Goal: Task Accomplishment & Management: Use online tool/utility

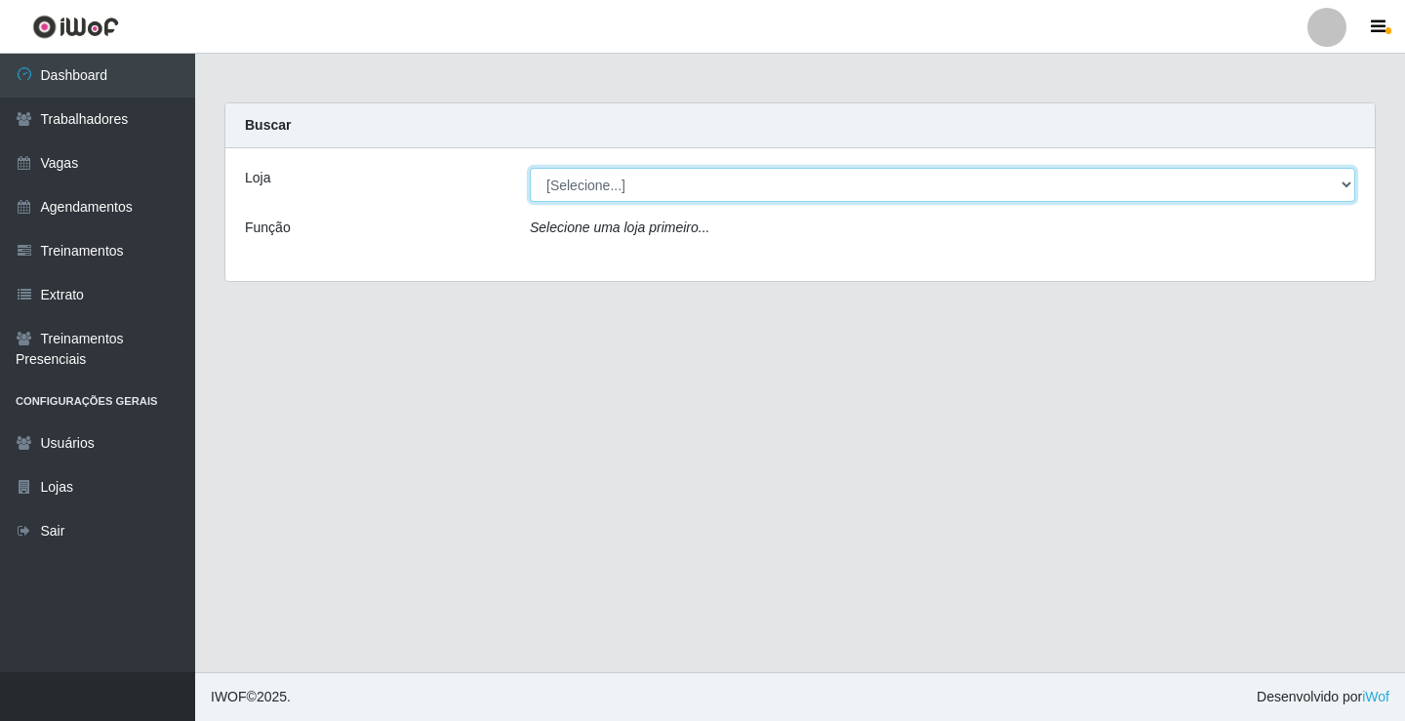
click at [792, 183] on select "[Selecione...] Sapore D'italia" at bounding box center [942, 185] width 825 height 34
select select "266"
click at [530, 168] on select "[Selecione...] Sapore D'italia" at bounding box center [942, 185] width 825 height 34
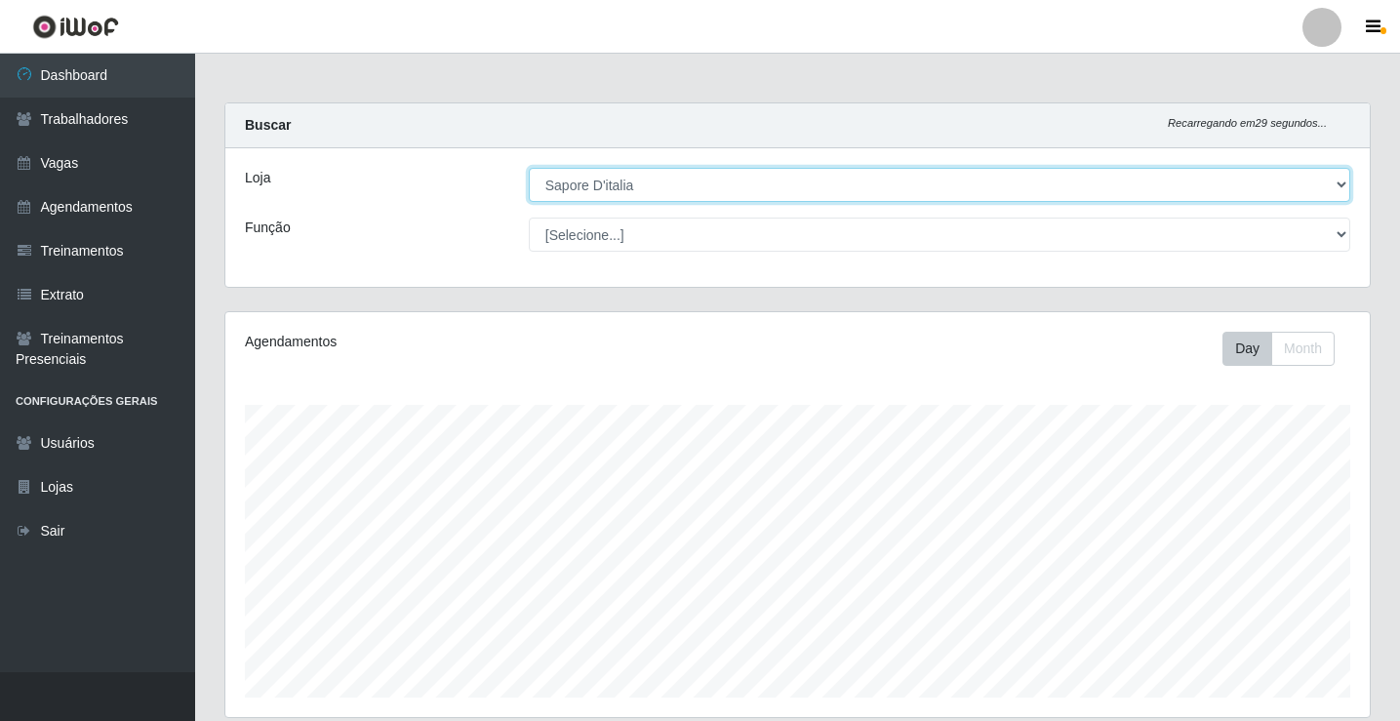
scroll to position [98, 0]
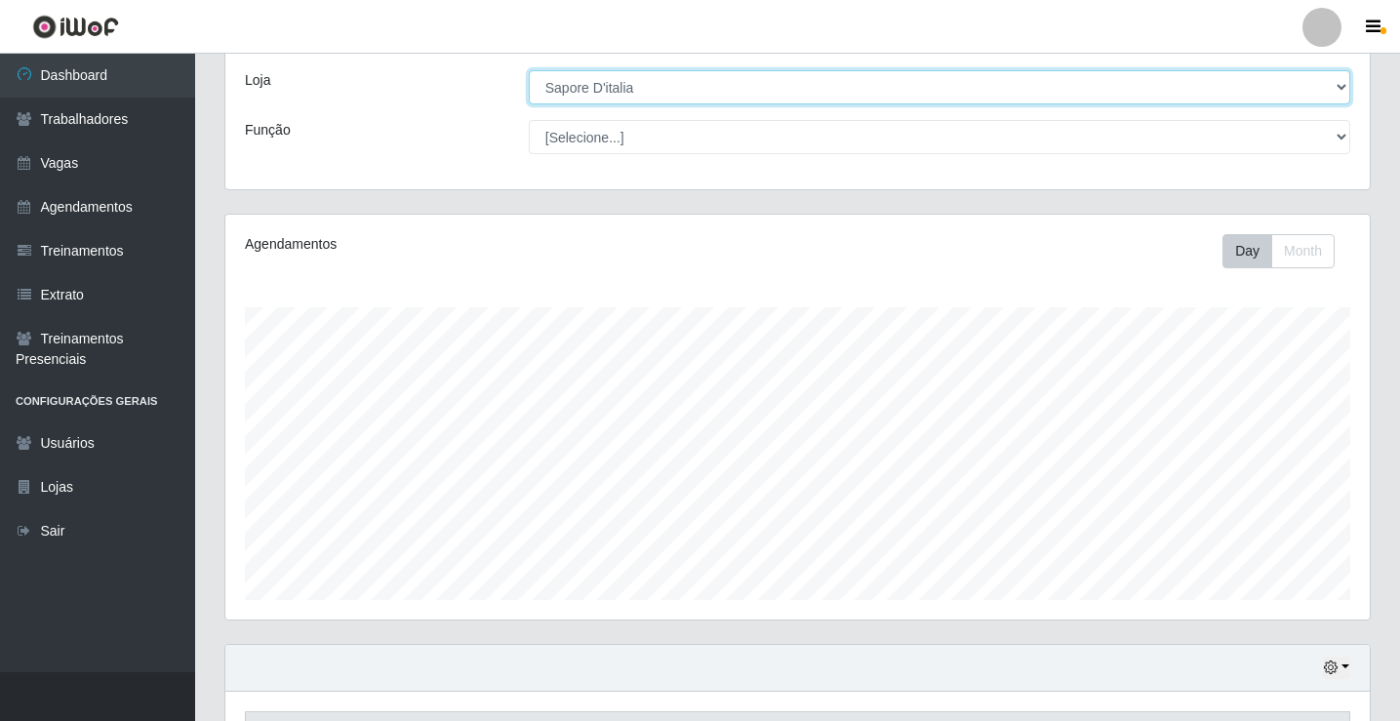
click at [655, 88] on select "[Selecione...] Sapore D'italia" at bounding box center [940, 87] width 822 height 34
click at [529, 70] on select "[Selecione...] Sapore D'italia" at bounding box center [940, 87] width 822 height 34
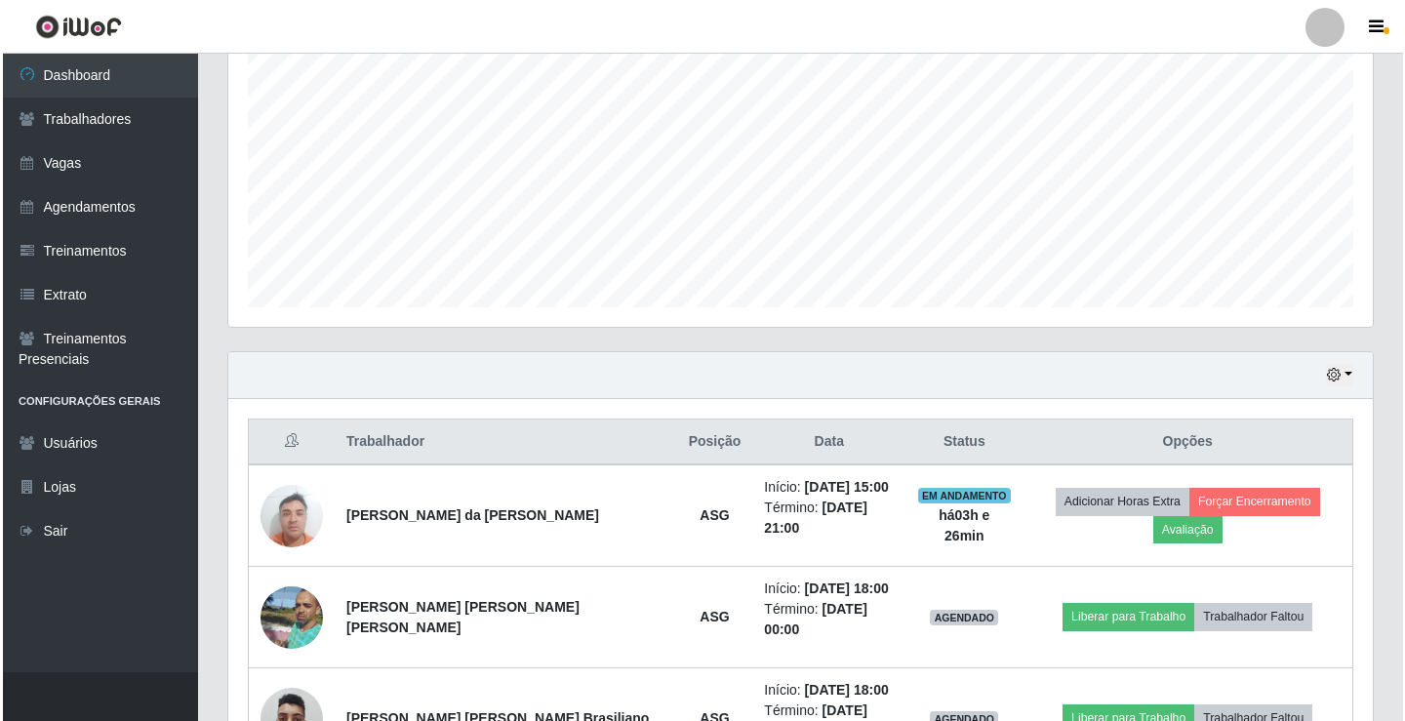
scroll to position [488, 0]
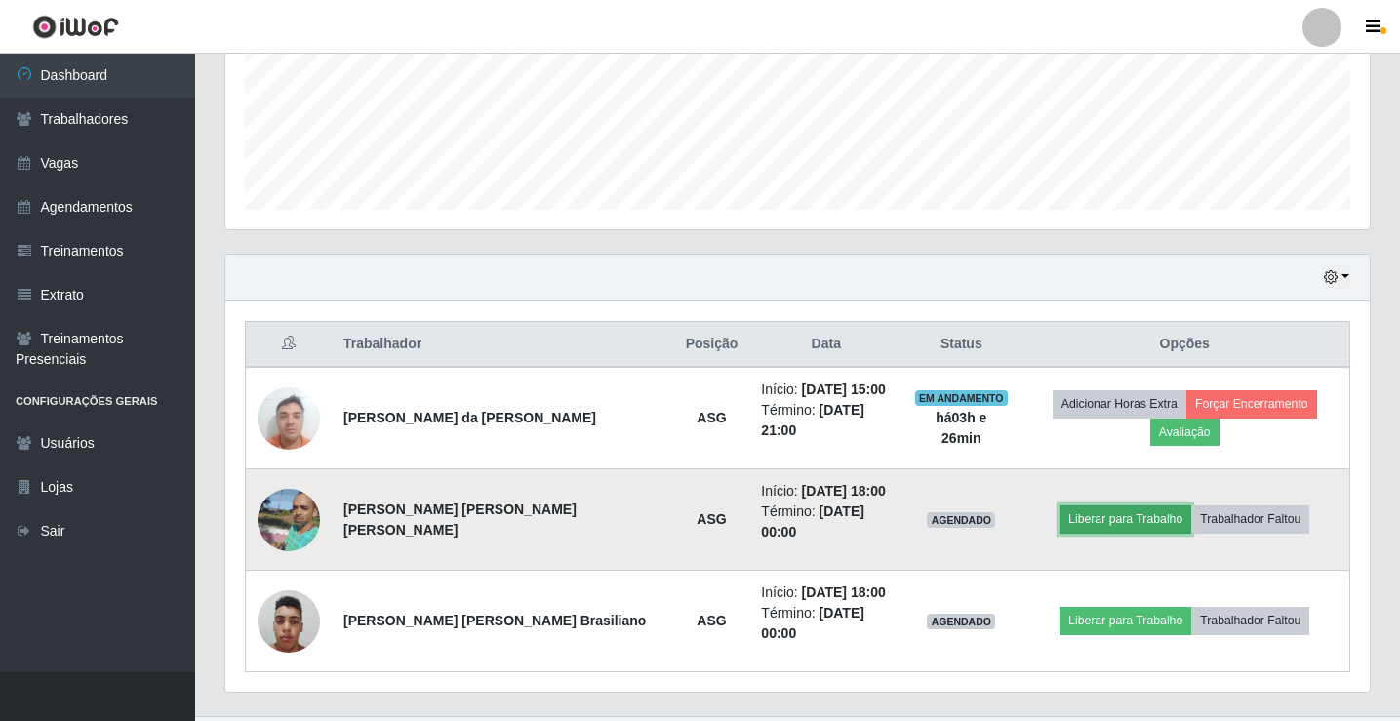
click at [1163, 505] on button "Liberar para Trabalho" at bounding box center [1126, 518] width 132 height 27
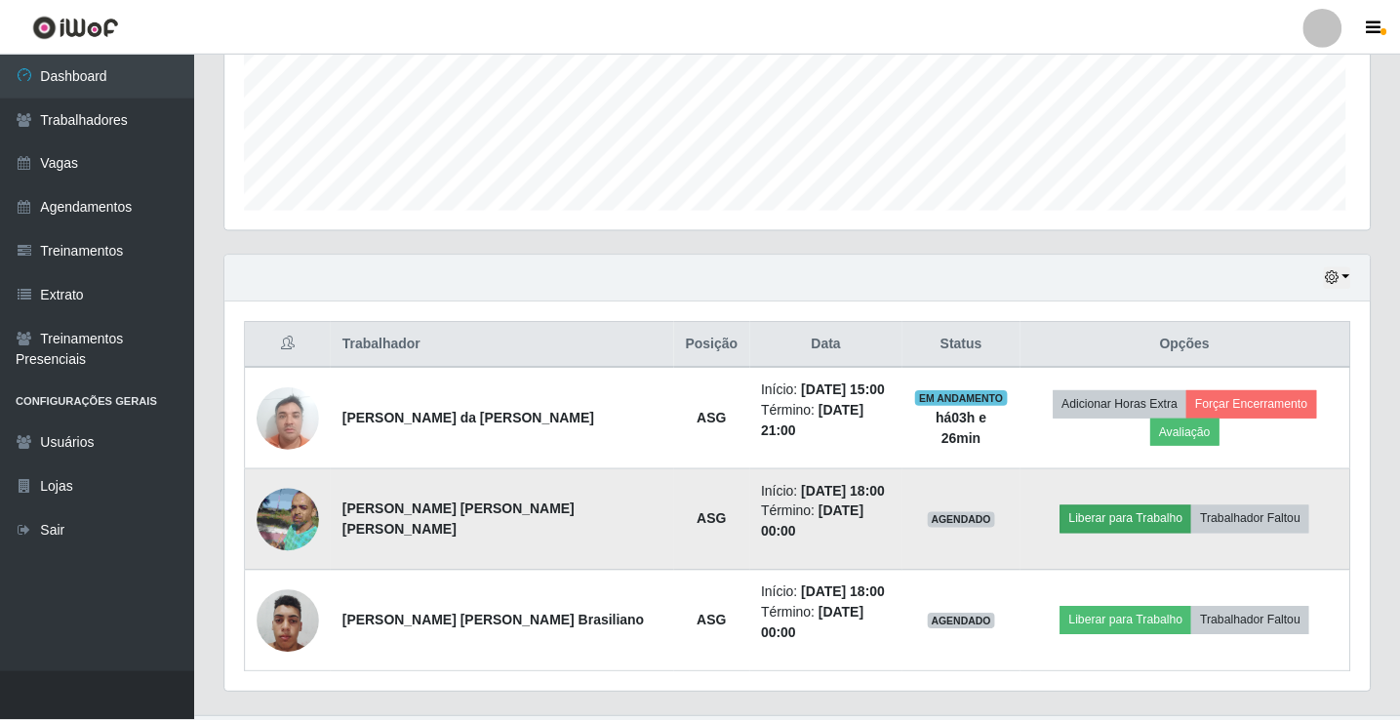
scroll to position [405, 1135]
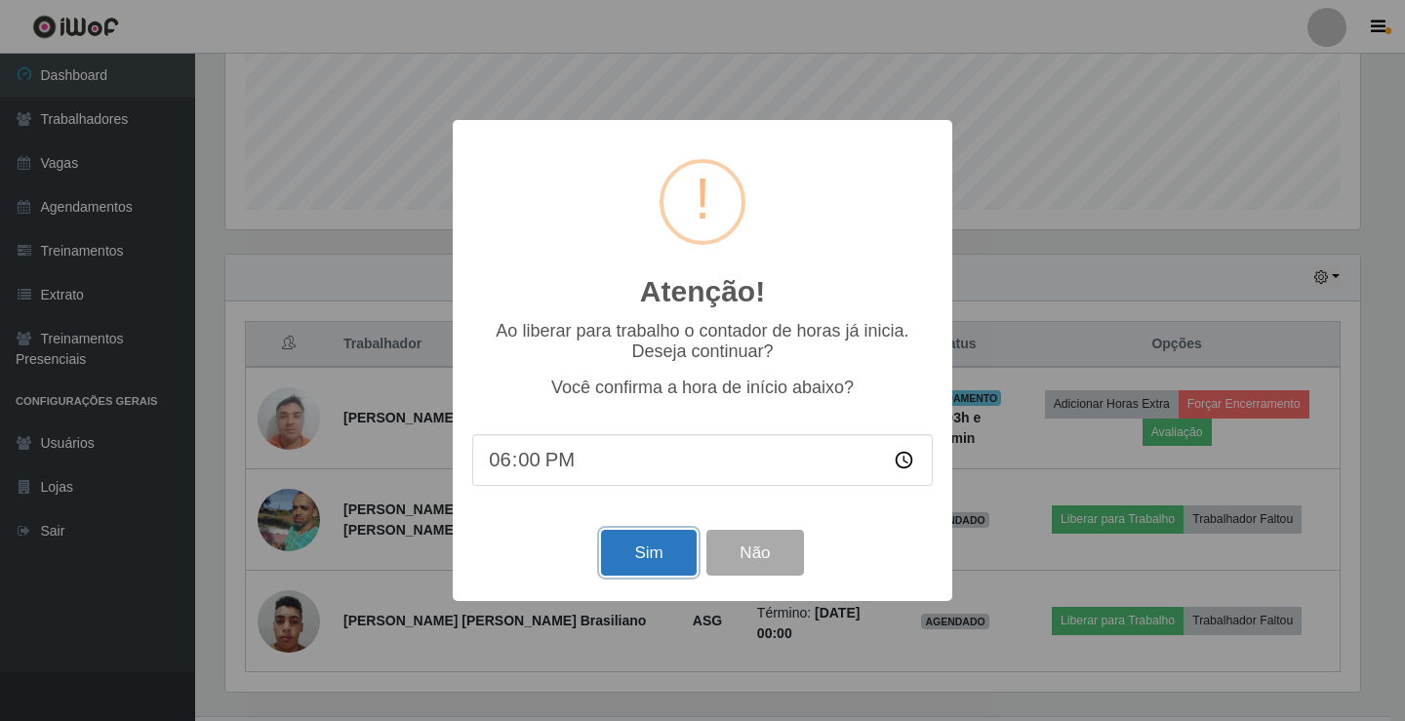
click at [660, 563] on button "Sim" at bounding box center [648, 553] width 95 height 46
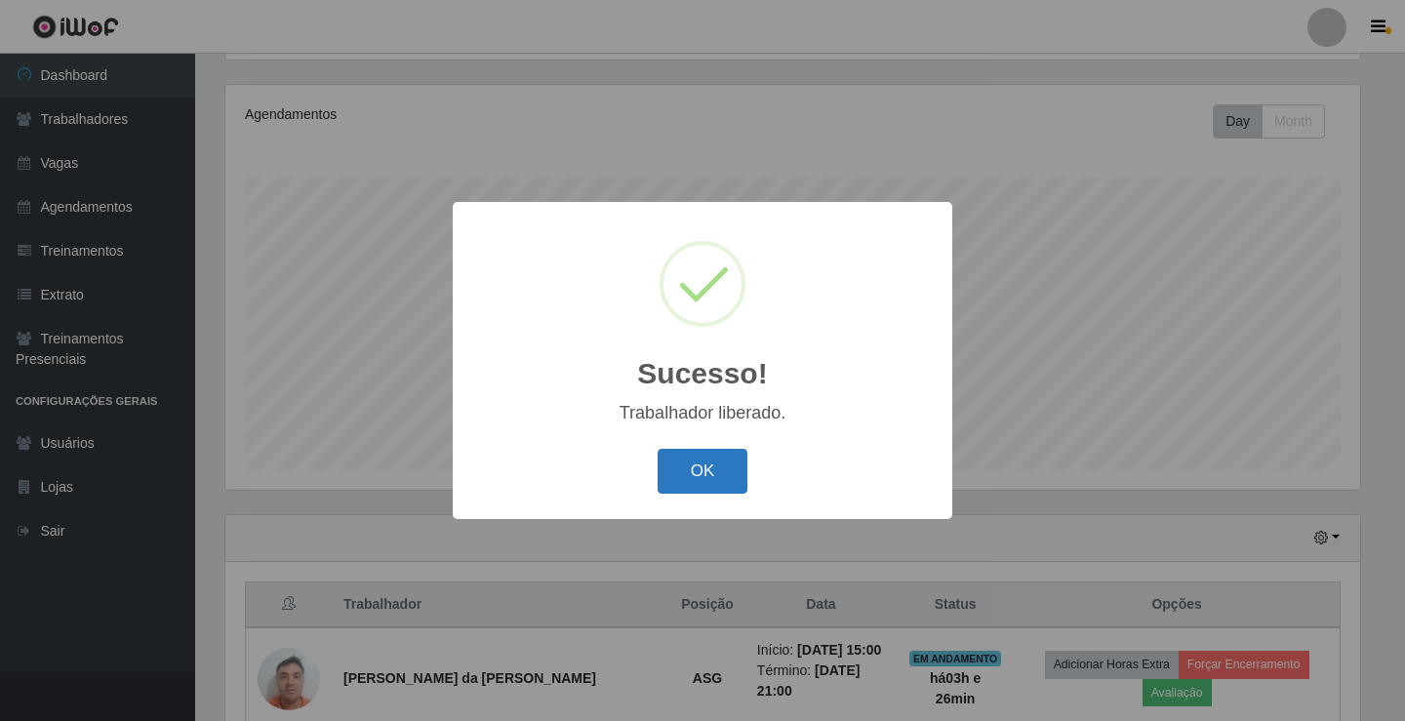
click at [724, 478] on button "OK" at bounding box center [703, 472] width 91 height 46
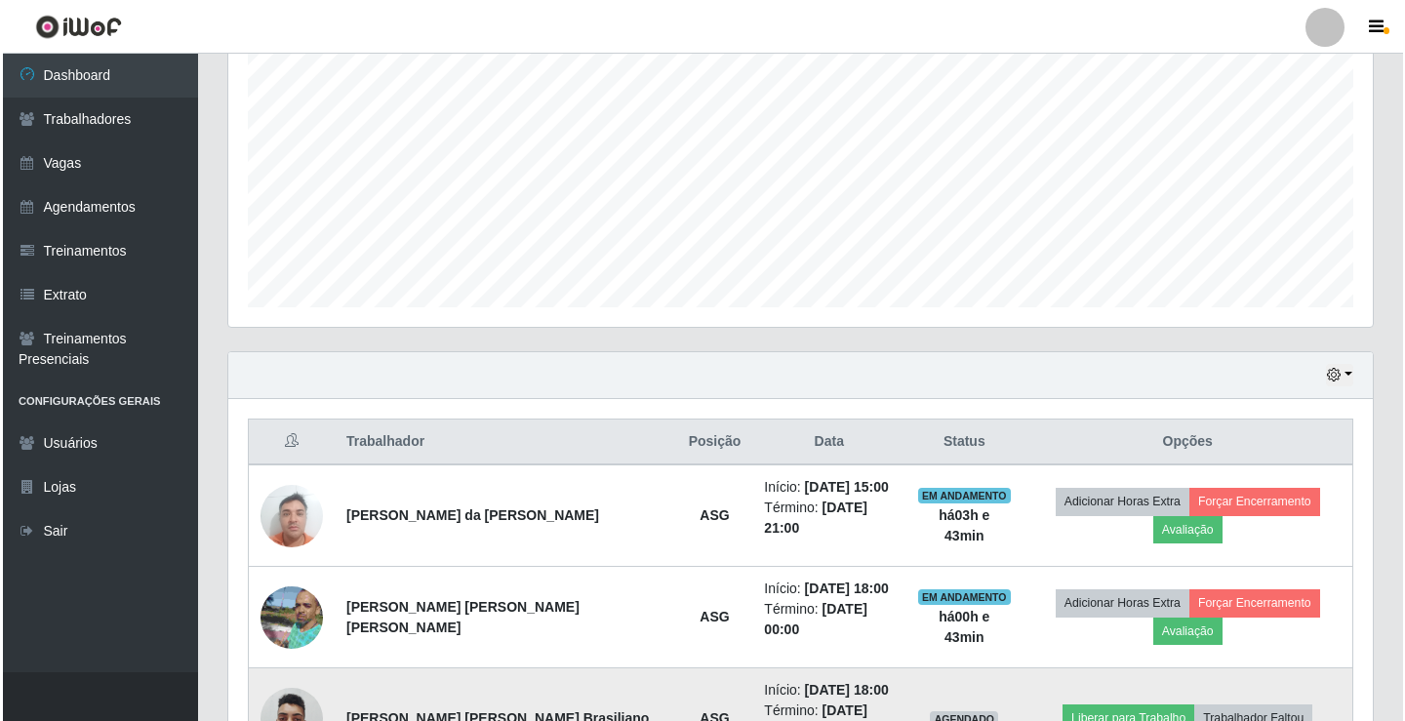
scroll to position [488, 0]
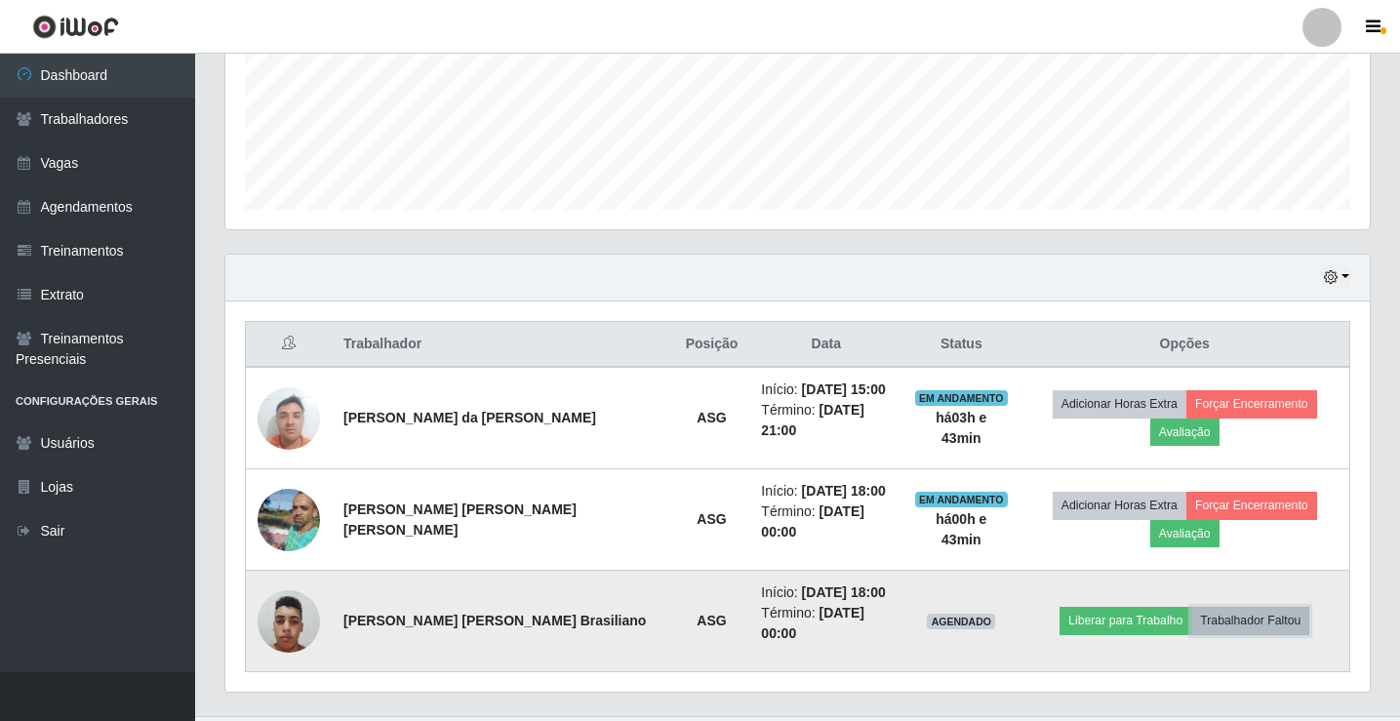
click at [1261, 607] on button "Trabalhador Faltou" at bounding box center [1250, 620] width 118 height 27
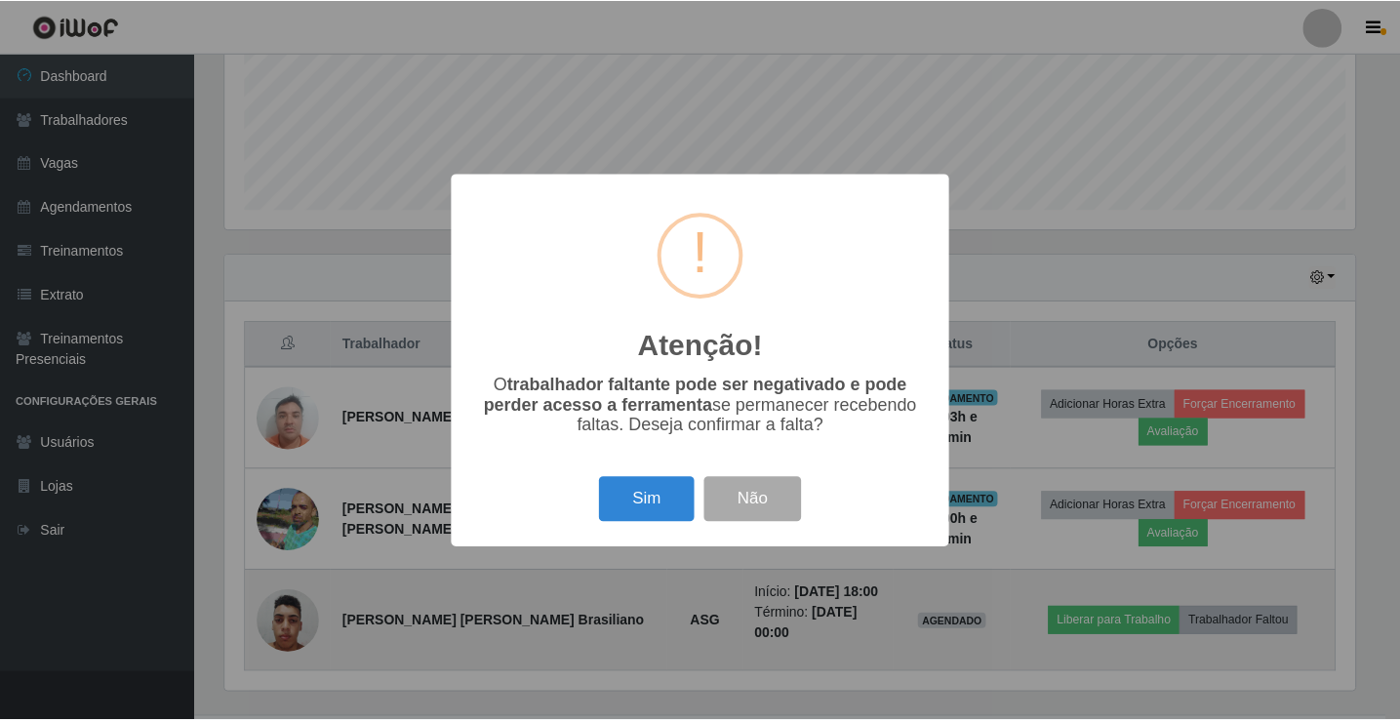
scroll to position [405, 1135]
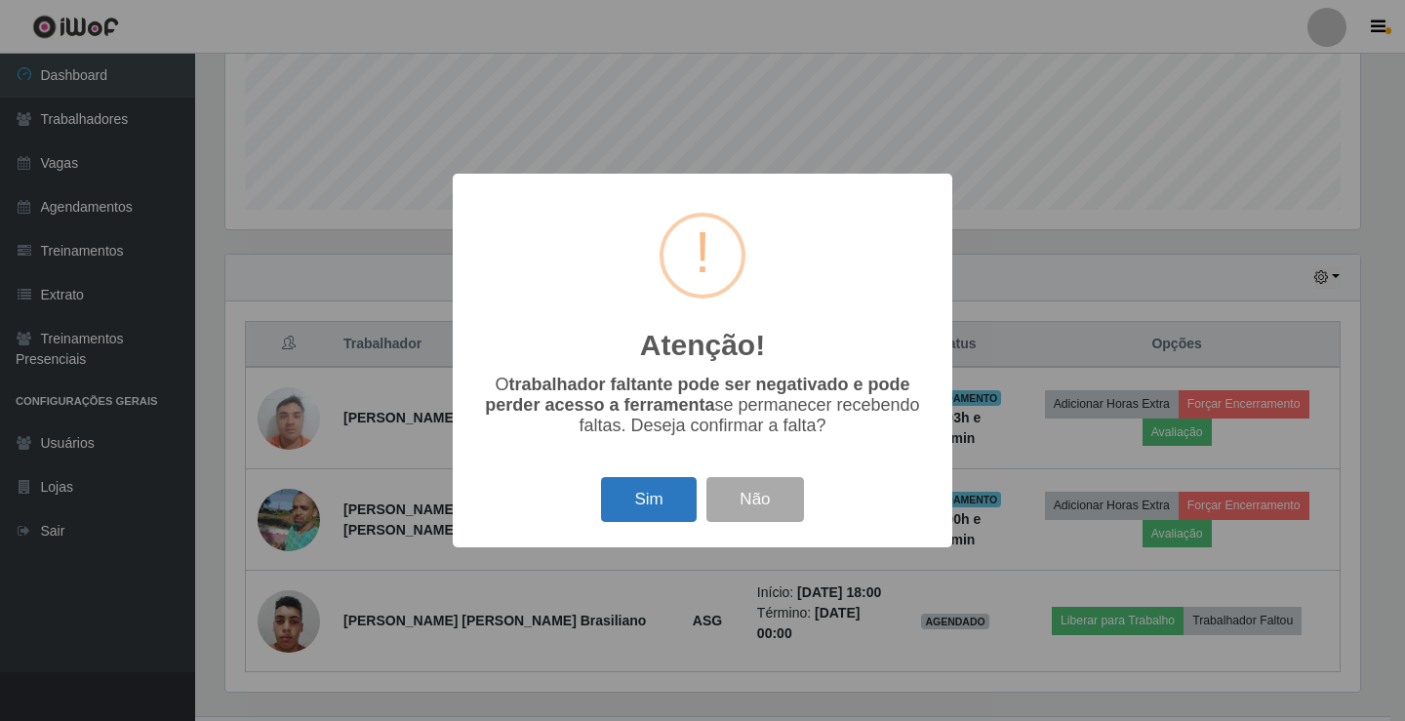
click at [678, 494] on button "Sim" at bounding box center [648, 500] width 95 height 46
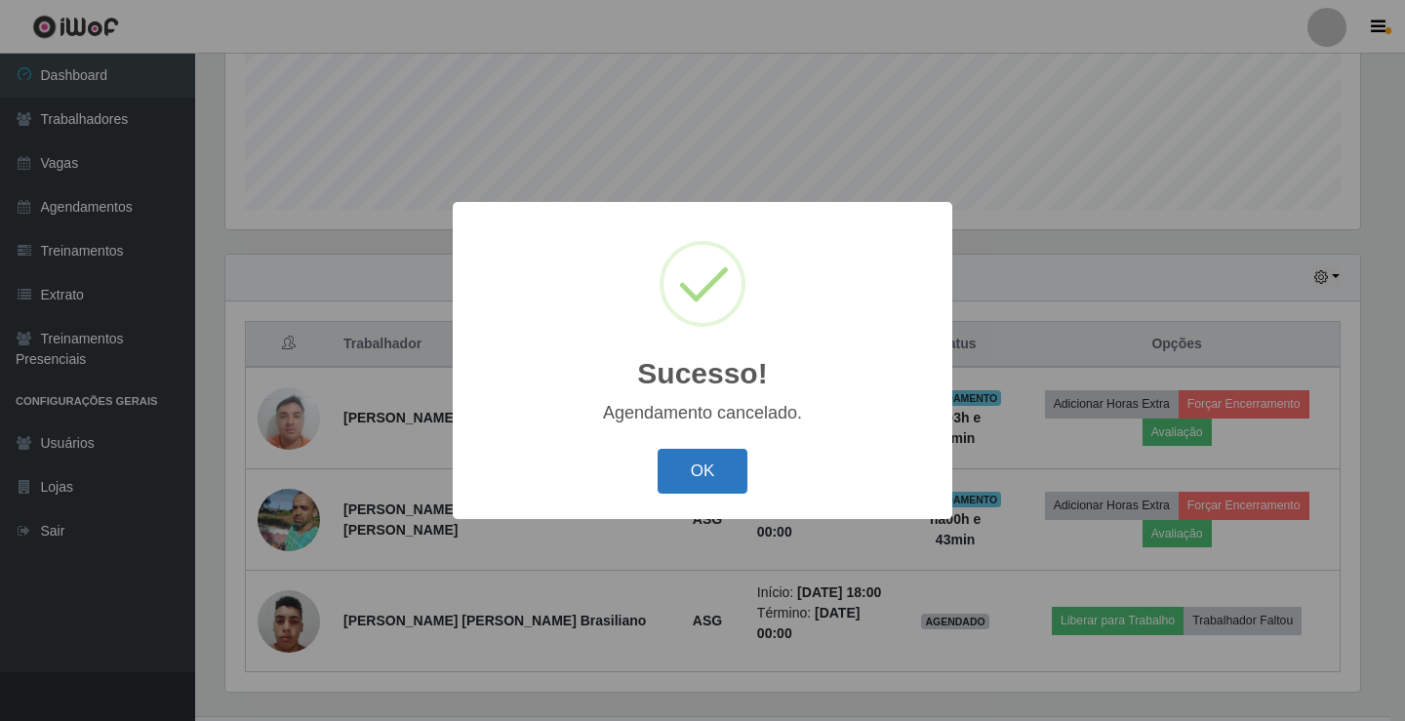
click at [696, 487] on button "OK" at bounding box center [703, 472] width 91 height 46
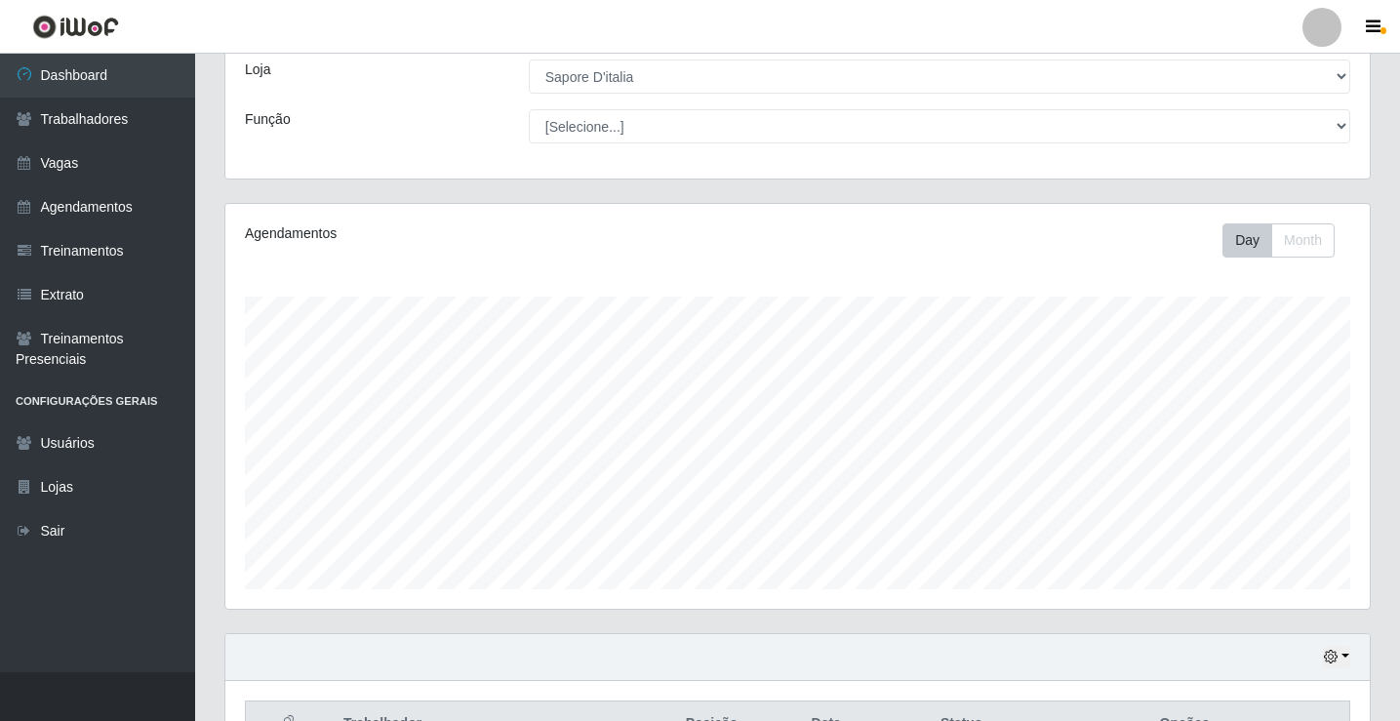
scroll to position [401, 0]
